Goal: Register for event/course

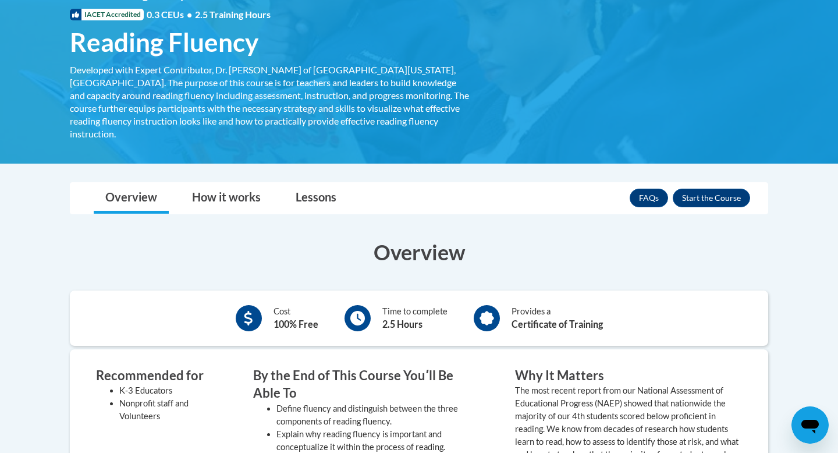
scroll to position [186, 0]
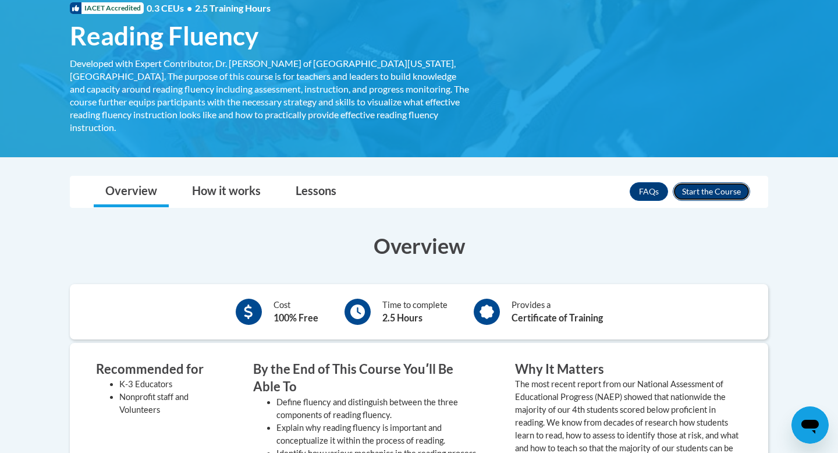
click at [715, 182] on button "Enroll" at bounding box center [711, 191] width 77 height 19
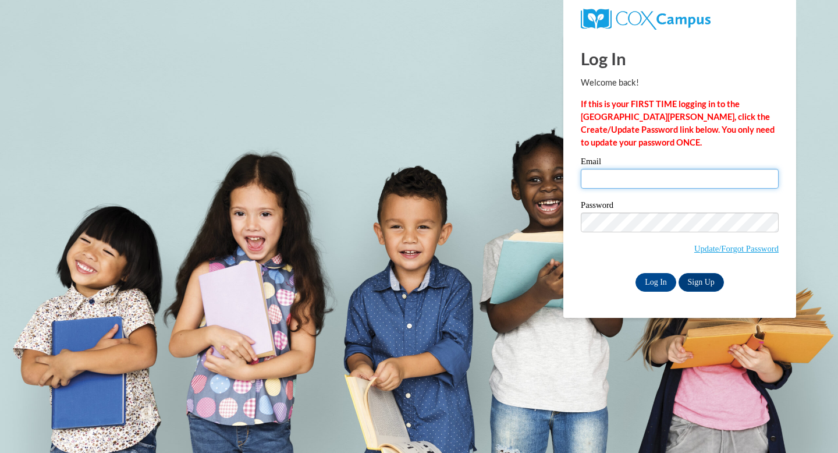
click at [697, 178] on input "Email" at bounding box center [680, 179] width 198 height 20
type input "jshergill1@ivytech.edu"
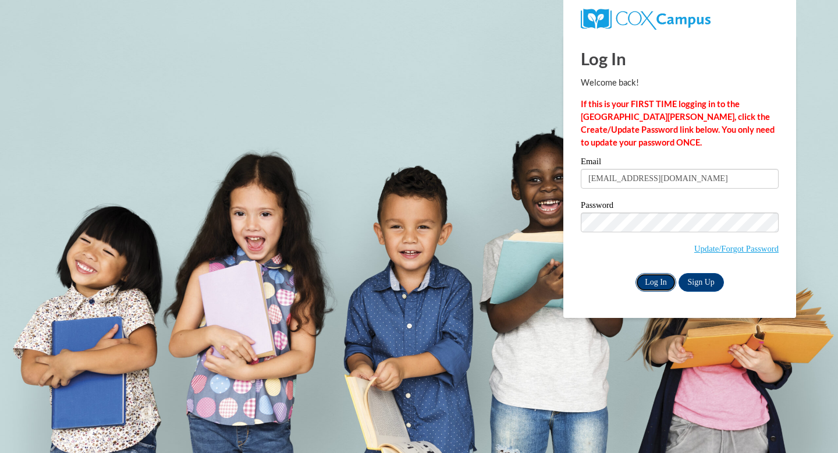
click at [667, 277] on input "Log In" at bounding box center [656, 282] width 41 height 19
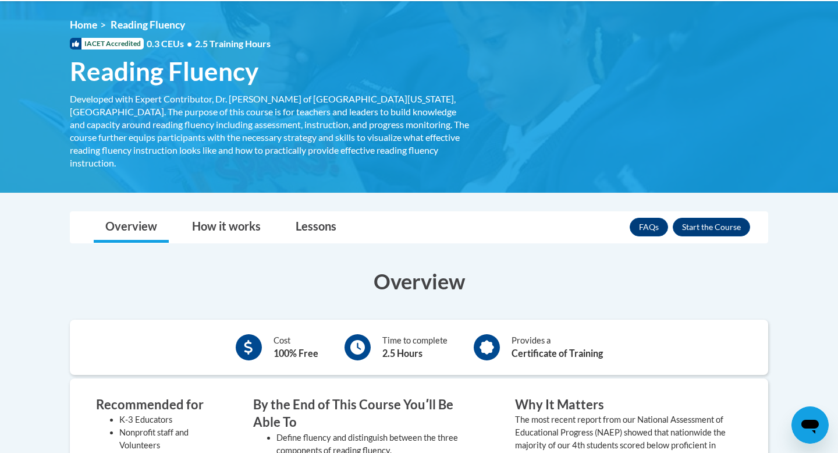
scroll to position [163, 0]
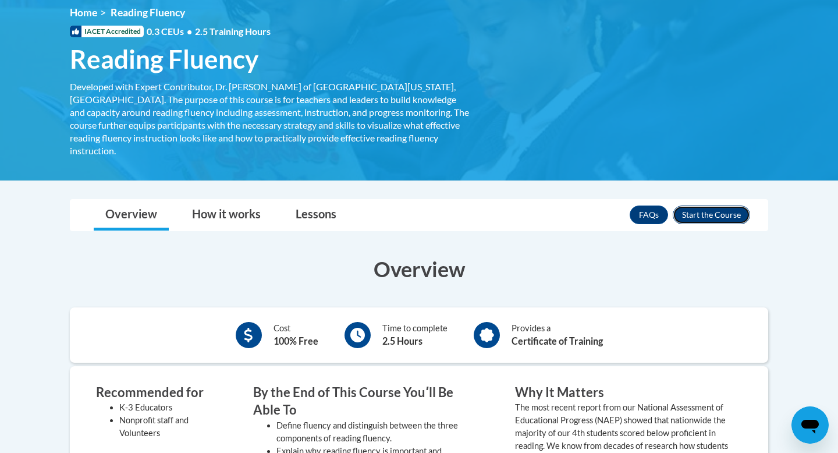
click at [693, 206] on button "Enroll" at bounding box center [711, 214] width 77 height 19
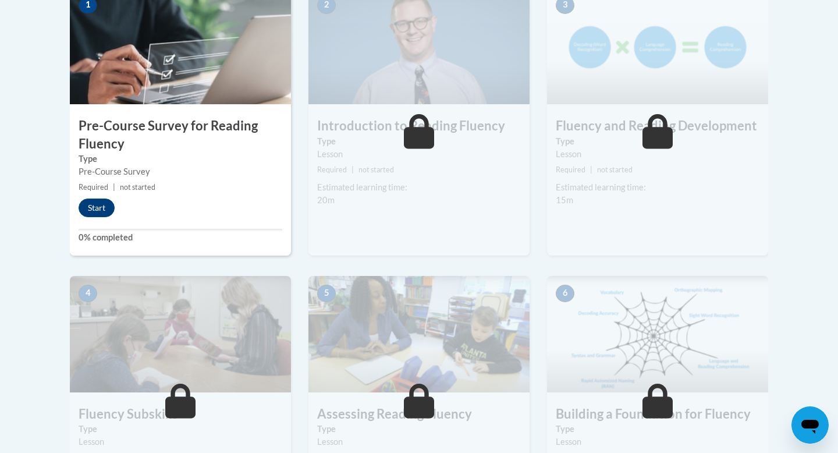
scroll to position [419, 0]
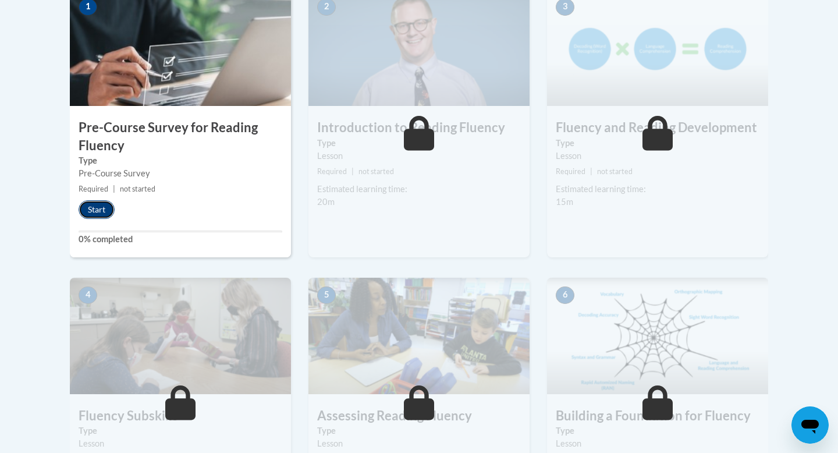
click at [89, 208] on button "Start" at bounding box center [97, 209] width 36 height 19
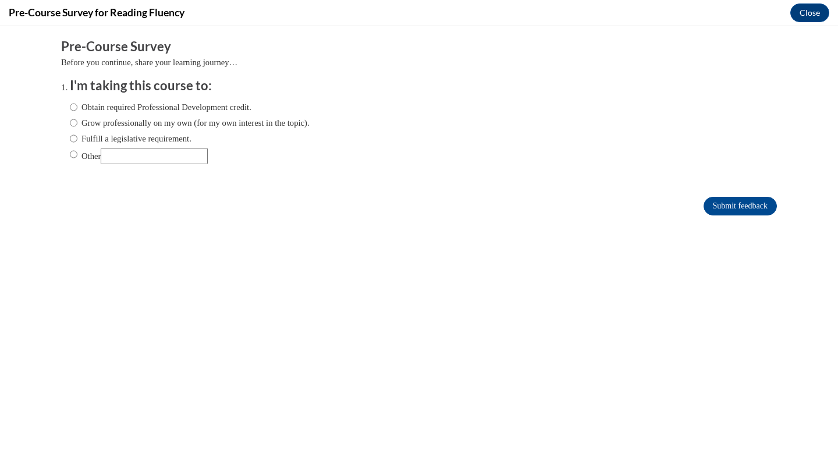
scroll to position [0, 0]
click at [126, 102] on label "Obtain required Professional Development credit." at bounding box center [161, 107] width 182 height 13
click at [77, 102] on input "Obtain required Professional Development credit." at bounding box center [74, 107] width 8 height 13
radio input "true"
click at [729, 200] on input "Submit feedback" at bounding box center [740, 206] width 73 height 19
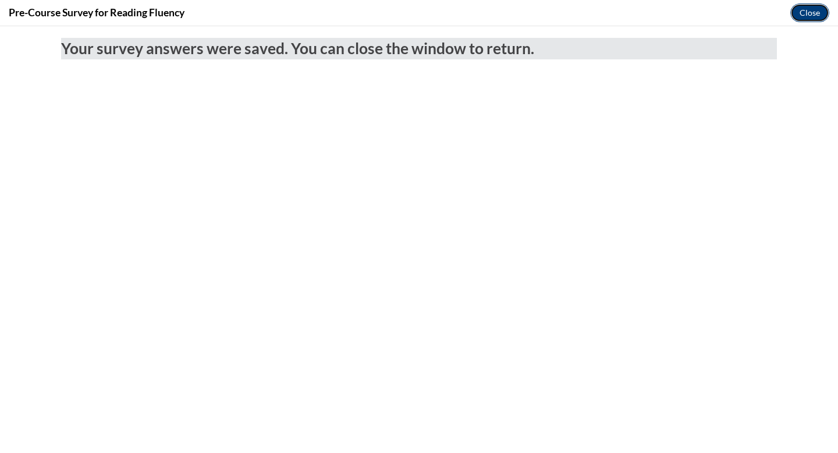
click at [799, 18] on button "Close" at bounding box center [810, 12] width 39 height 19
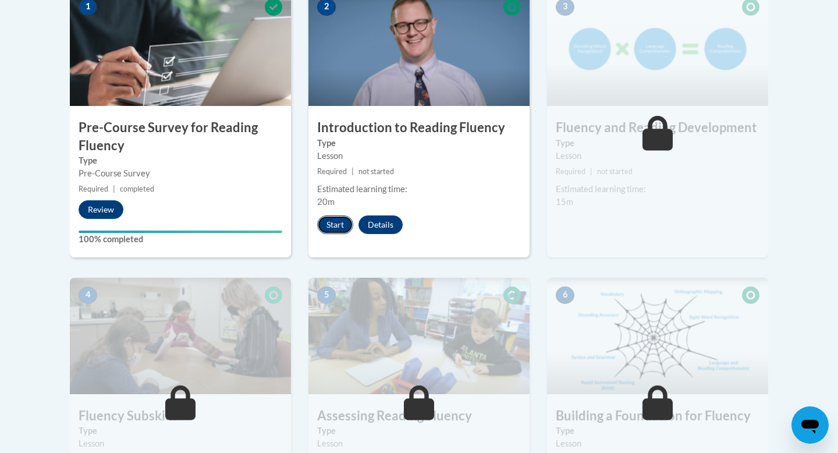
click at [339, 221] on button "Start" at bounding box center [335, 224] width 36 height 19
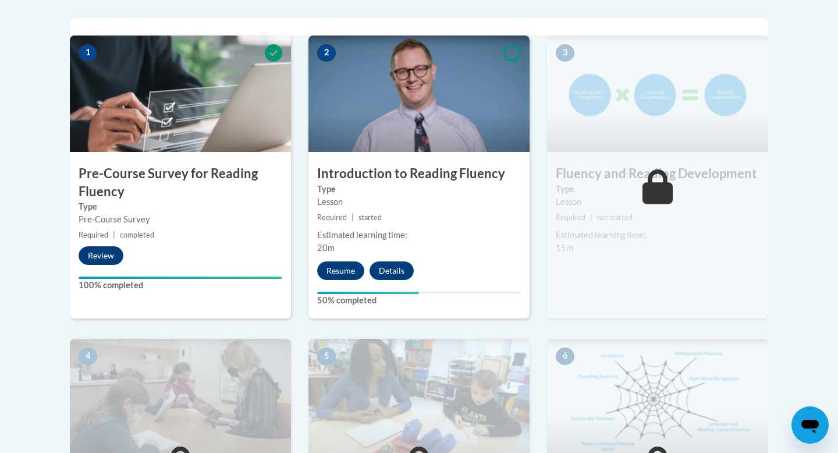
scroll to position [396, 0]
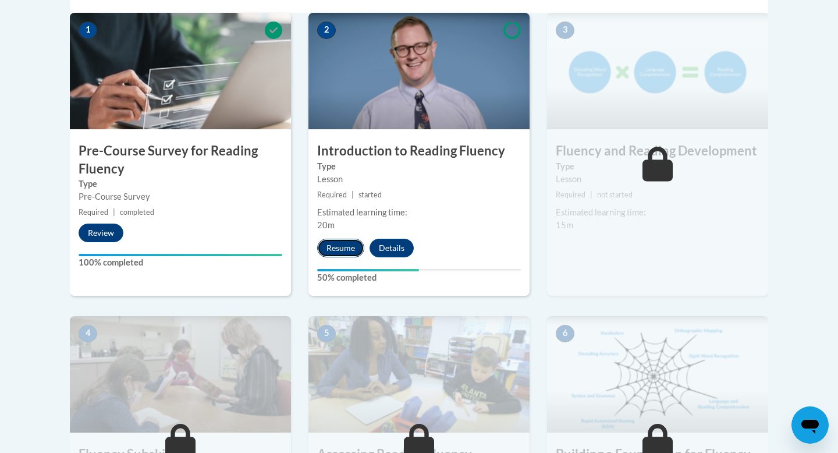
click at [335, 249] on button "Resume" at bounding box center [340, 248] width 47 height 19
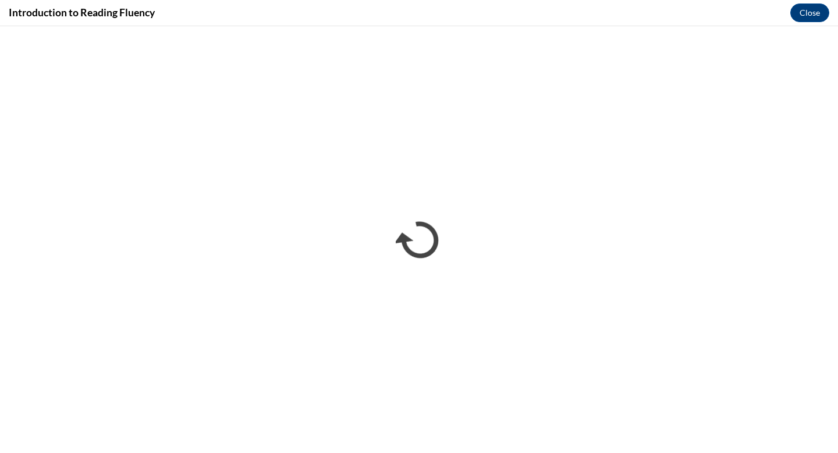
scroll to position [0, 0]
